Goal: Task Accomplishment & Management: Use online tool/utility

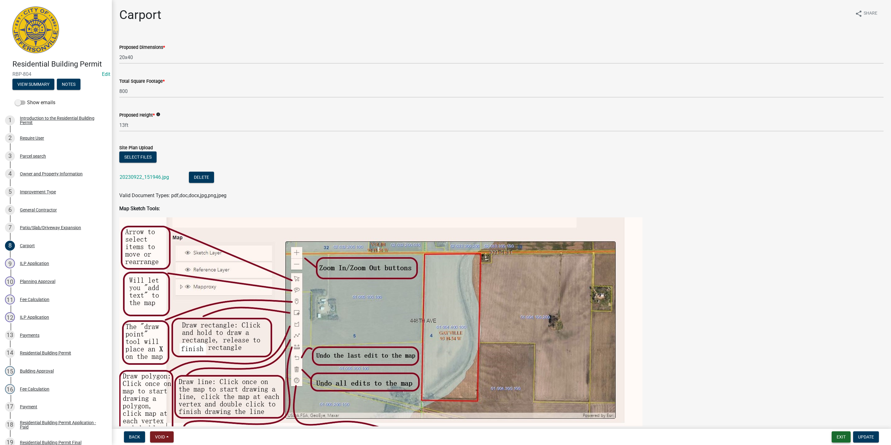
click at [841, 432] on button "Exit" at bounding box center [841, 436] width 19 height 11
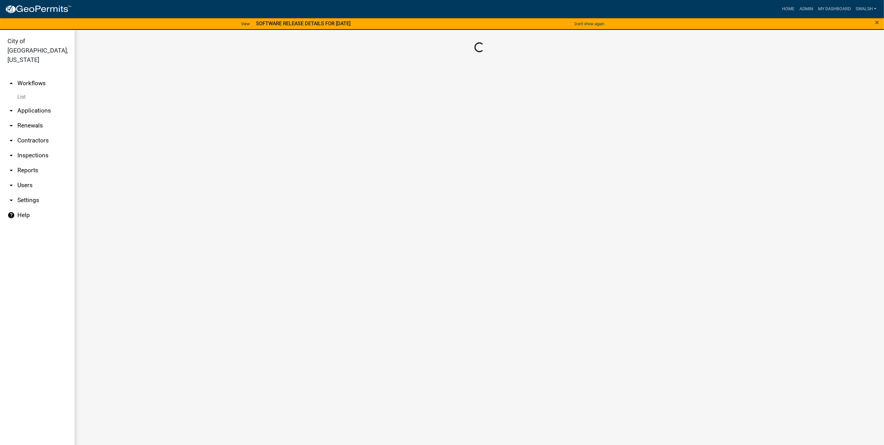
click at [33, 103] on link "arrow_drop_down Applications" at bounding box center [37, 110] width 75 height 15
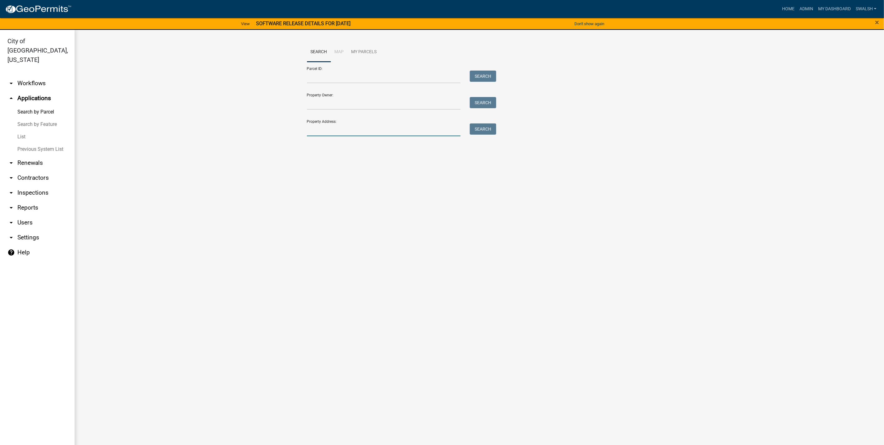
drag, startPoint x: 327, startPoint y: 131, endPoint x: 323, endPoint y: 131, distance: 3.8
click at [326, 131] on input "Property Address:" at bounding box center [384, 129] width 154 height 13
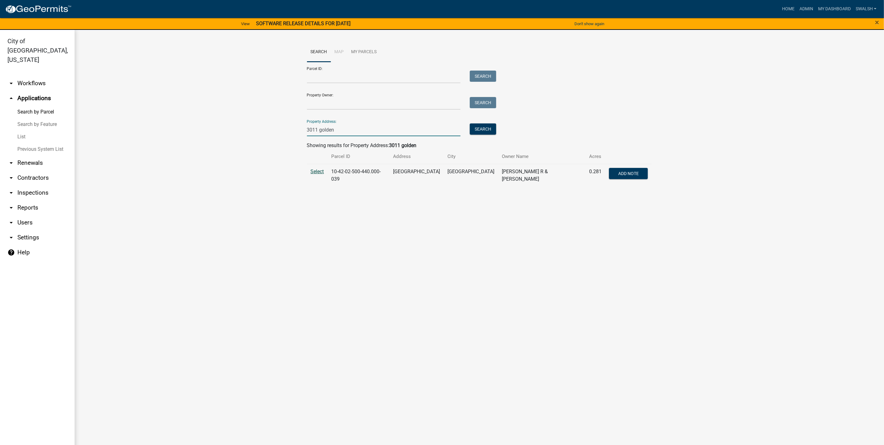
type input "3011 golden"
click at [320, 170] on span "Select" at bounding box center [317, 171] width 13 height 6
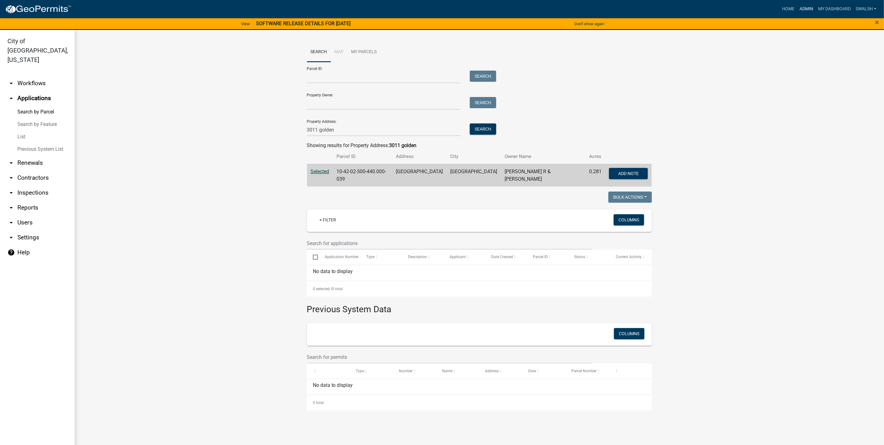
click at [801, 9] on link "Admin" at bounding box center [806, 9] width 19 height 12
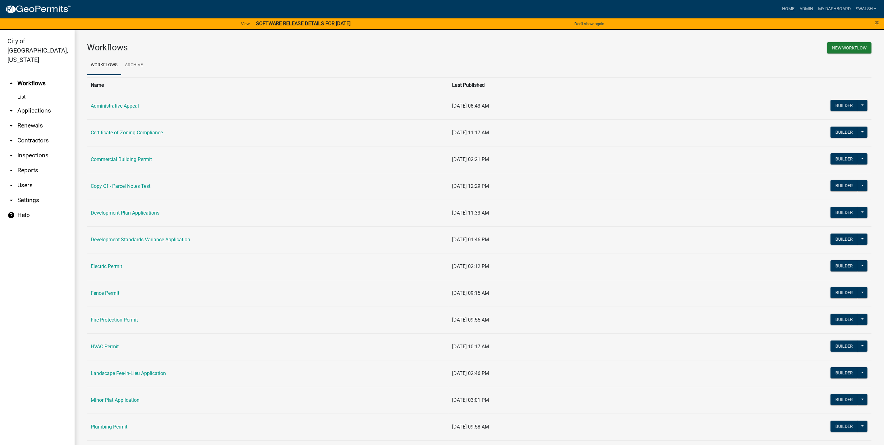
click at [44, 103] on link "arrow_drop_down Applications" at bounding box center [37, 110] width 75 height 15
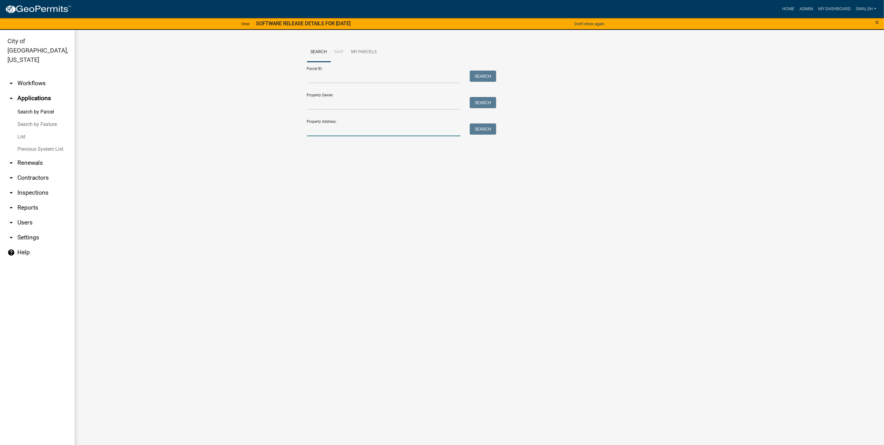
click at [330, 128] on input "Property Address:" at bounding box center [384, 129] width 154 height 13
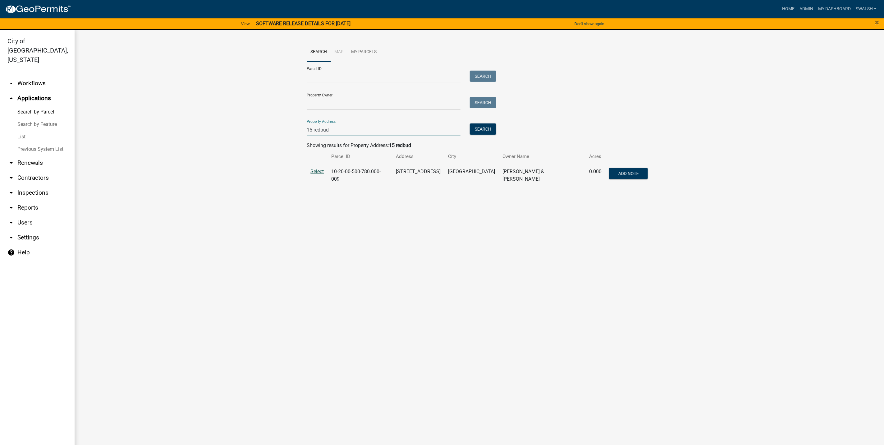
type input "15 redbud"
click at [318, 171] on span "Select" at bounding box center [317, 171] width 13 height 6
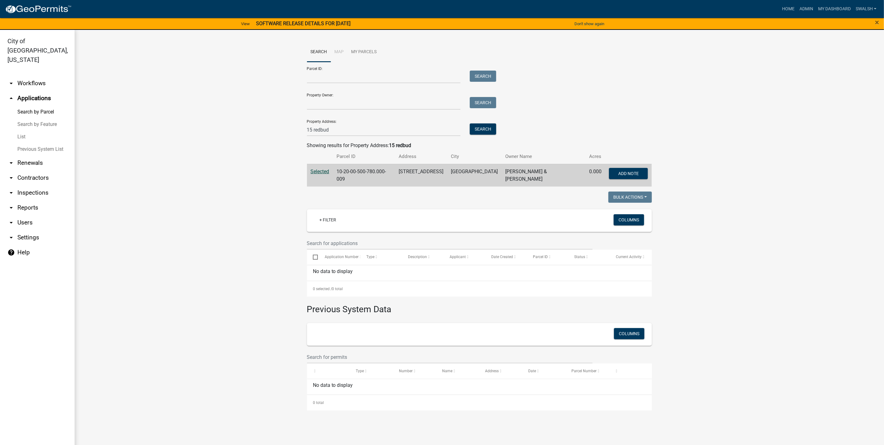
drag, startPoint x: 405, startPoint y: 278, endPoint x: 286, endPoint y: 263, distance: 119.0
click at [400, 278] on div "No data to display" at bounding box center [479, 273] width 345 height 16
